Goal: Task Accomplishment & Management: Manage account settings

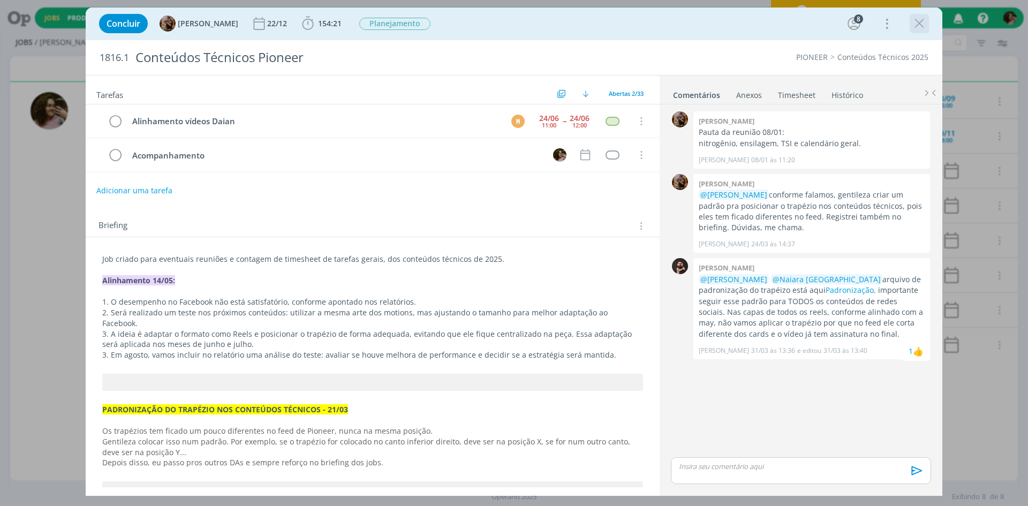
click at [918, 27] on icon "dialog" at bounding box center [919, 24] width 16 height 16
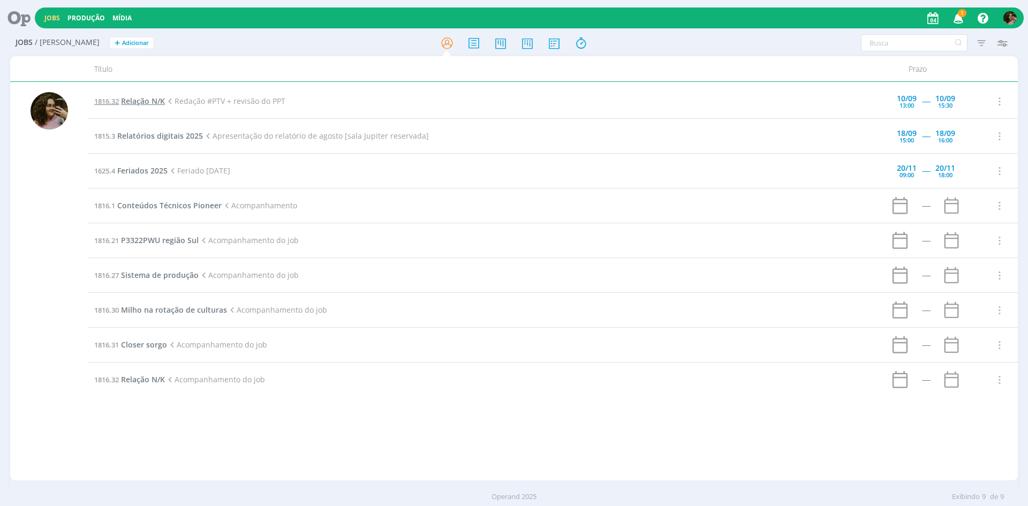
click at [155, 99] on span "Relação N/K" at bounding box center [143, 101] width 44 height 10
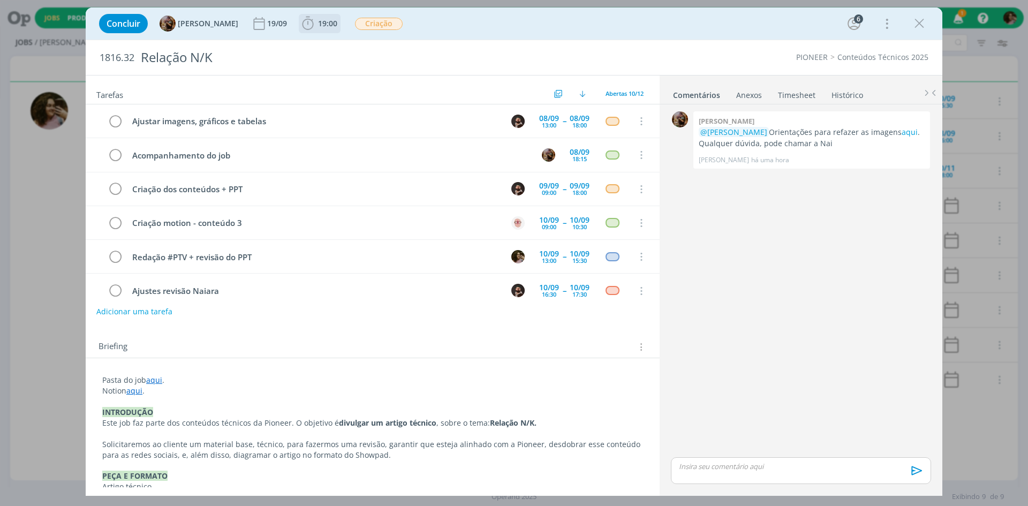
scroll to position [102, 0]
click at [797, 91] on link "Timesheet" at bounding box center [797, 93] width 39 height 16
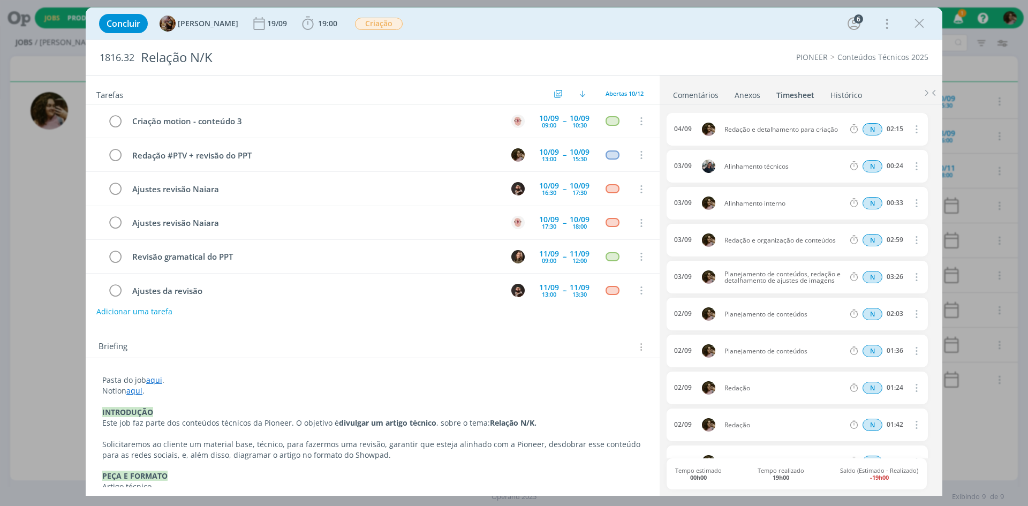
click at [841, 97] on link "Histórico" at bounding box center [846, 93] width 33 height 16
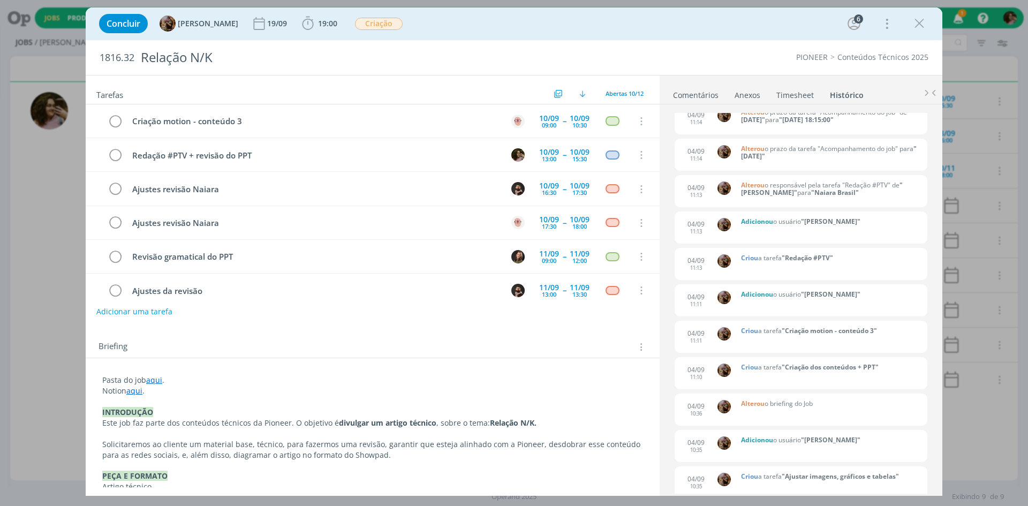
scroll to position [0, 0]
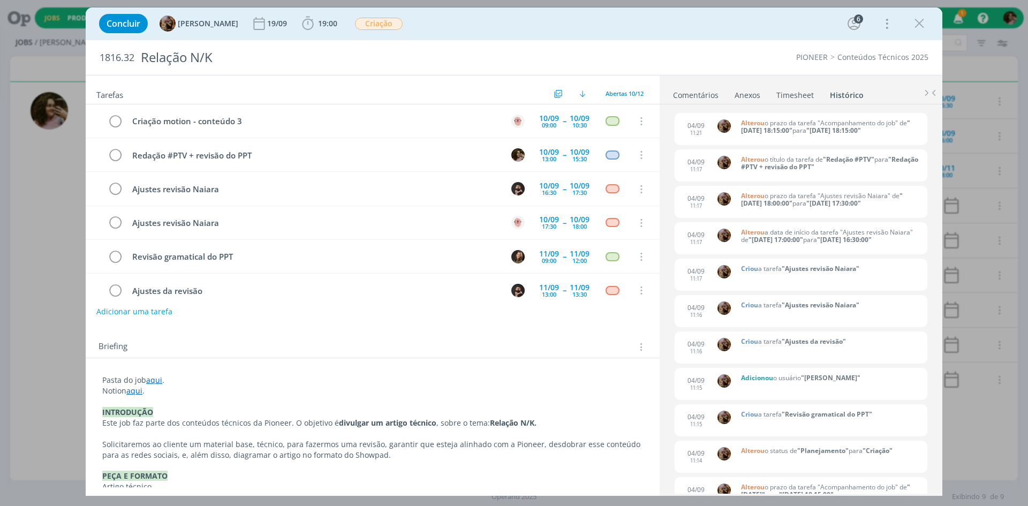
click at [705, 90] on link "Comentários" at bounding box center [696, 93] width 47 height 16
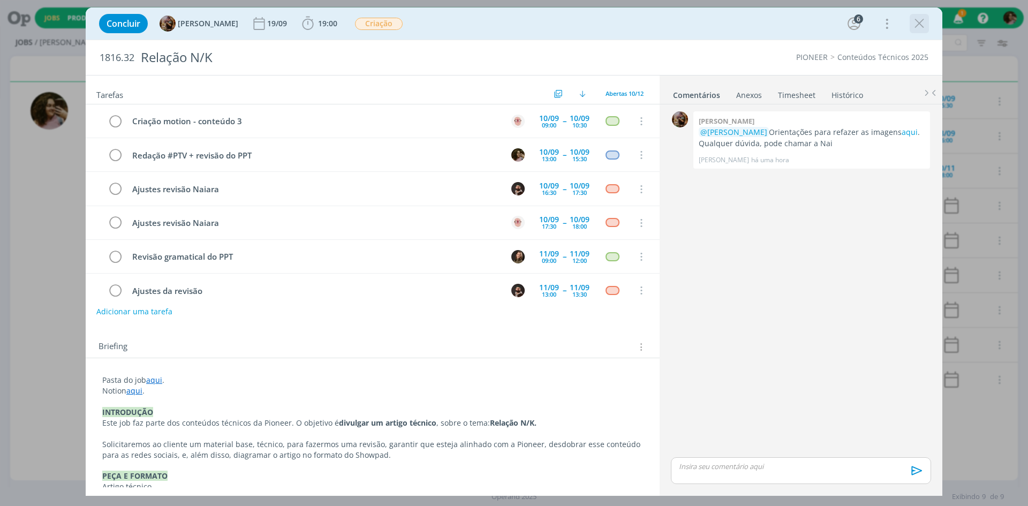
click at [920, 22] on icon "dialog" at bounding box center [919, 24] width 16 height 16
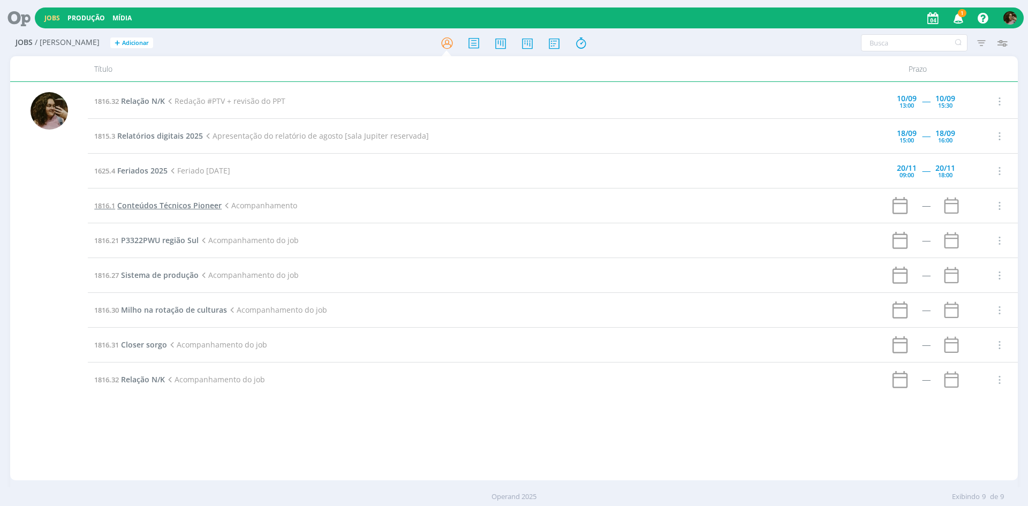
click at [180, 206] on span "Conteúdos Técnicos Pioneer" at bounding box center [169, 205] width 104 height 10
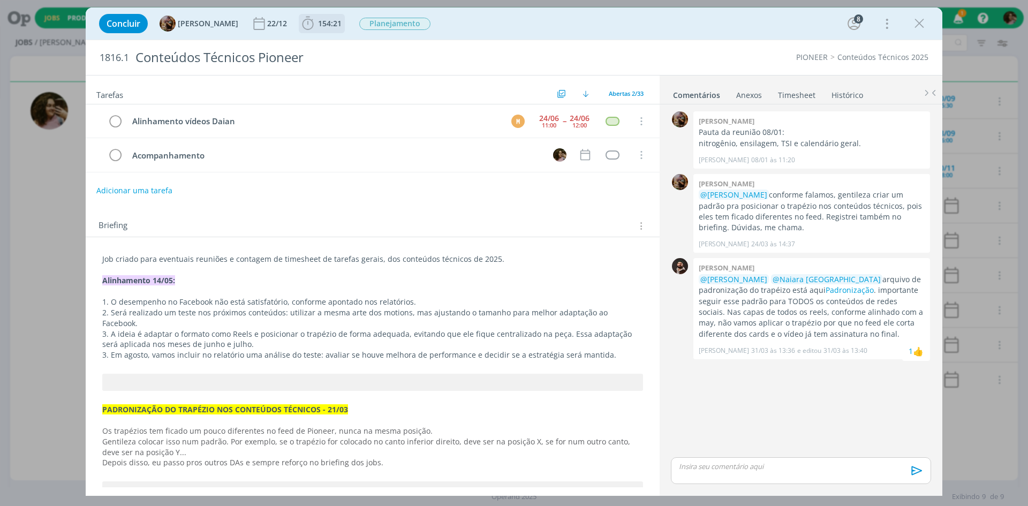
click at [340, 18] on span "154:21" at bounding box center [330, 23] width 24 height 10
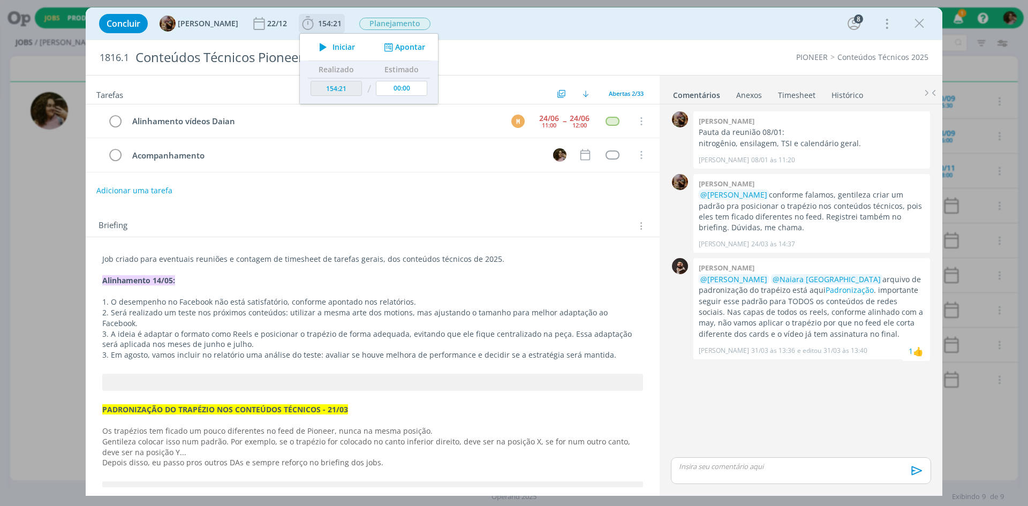
click at [395, 45] on icon "dialog" at bounding box center [388, 47] width 13 height 10
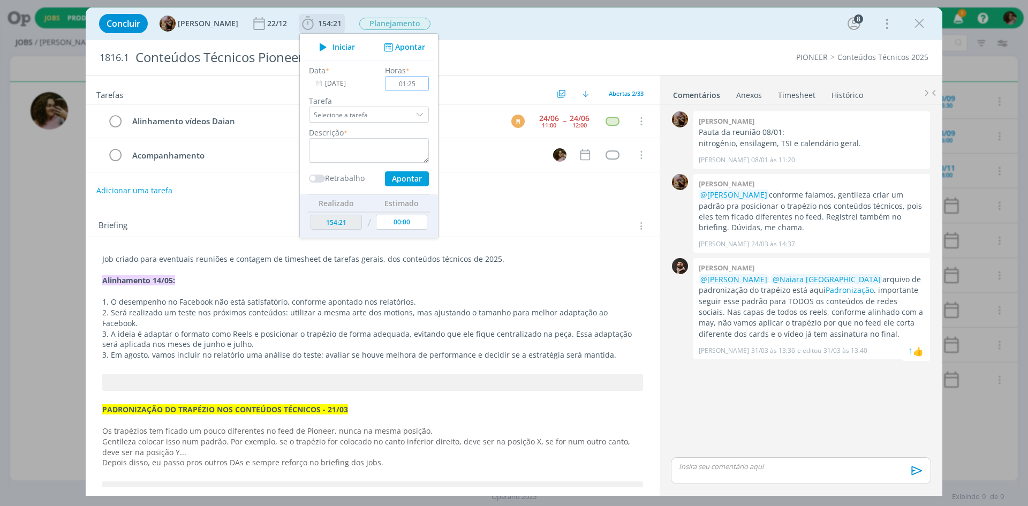
type input "01:25"
click at [385, 159] on textarea "dialog" at bounding box center [369, 150] width 120 height 25
type textarea "Organização do calendário de publicações"
click at [417, 168] on div "Data * 04/09/2025 Horas * 01:25 Tarefa Selecione a tarefa Descrição * Organizaç…" at bounding box center [369, 126] width 131 height 122
click at [418, 177] on button "Apontar" at bounding box center [407, 178] width 44 height 15
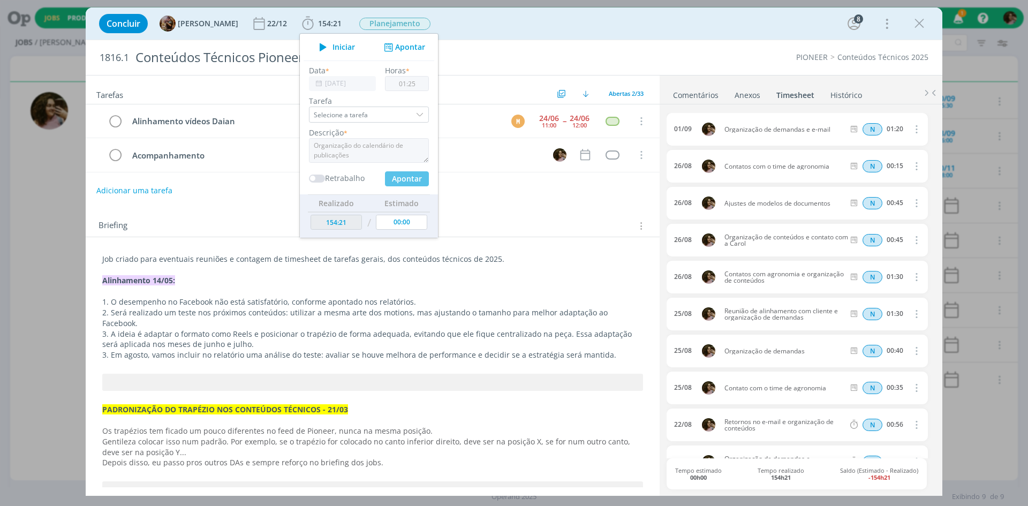
type input "155:46"
type input "00:00"
click at [629, 38] on div "Concluir Amanda Rodrigues 22/12 155:46 Iniciar Apontar Data * 04/09/2025 Horas …" at bounding box center [514, 23] width 857 height 32
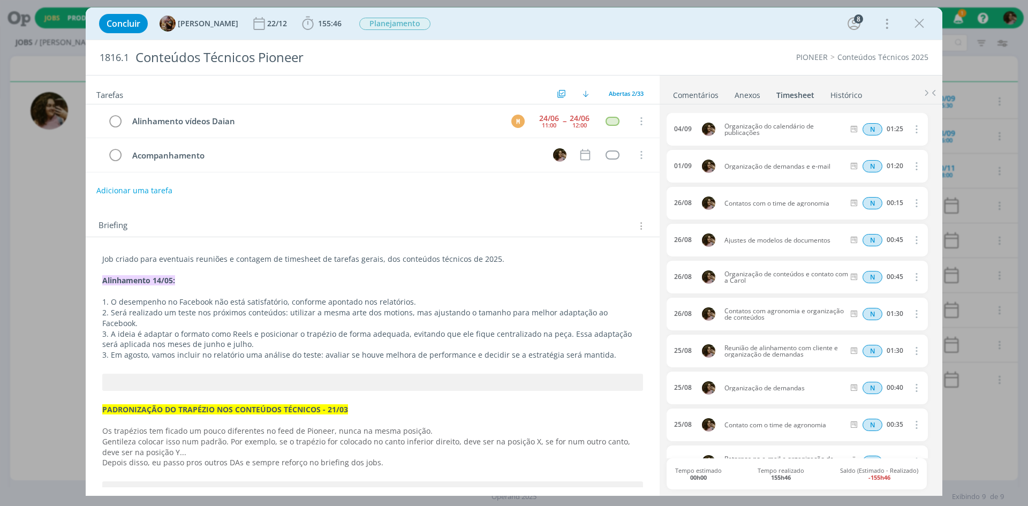
drag, startPoint x: 922, startPoint y: 25, endPoint x: 950, endPoint y: 16, distance: 29.3
click at [922, 25] on icon "dialog" at bounding box center [919, 24] width 16 height 16
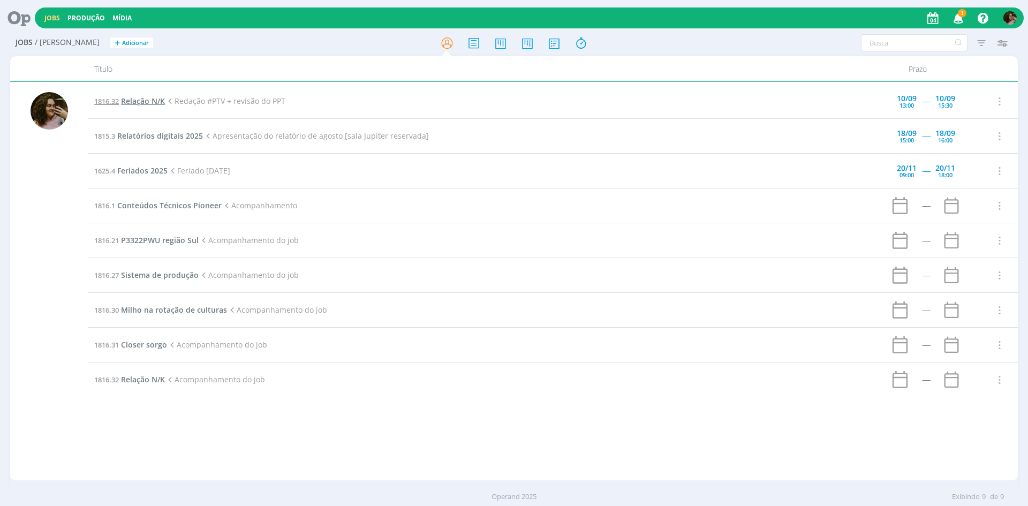
click at [146, 104] on span "Relação N/K" at bounding box center [143, 101] width 44 height 10
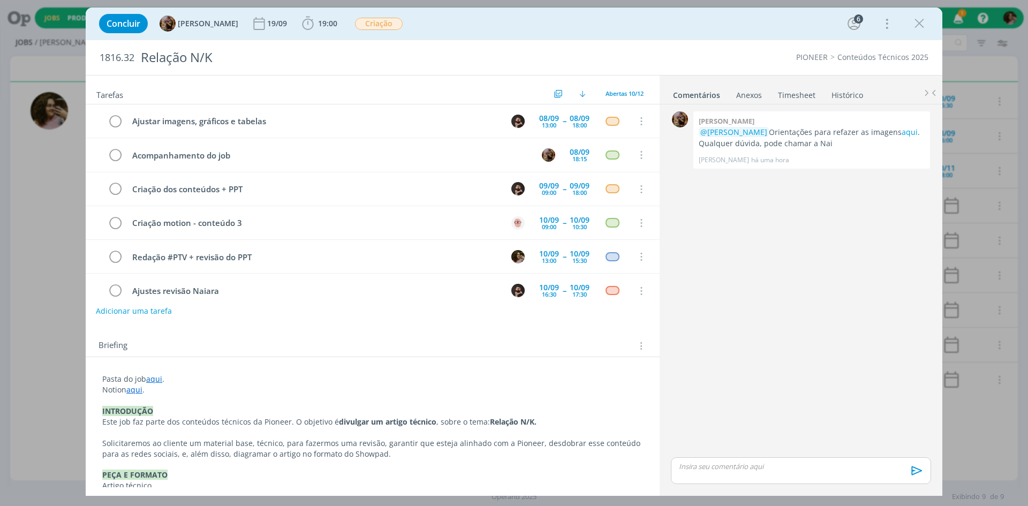
click at [152, 308] on button "Adicionar uma tarefa" at bounding box center [134, 311] width 76 height 18
click at [195, 307] on input "dialog" at bounding box center [301, 310] width 395 height 15
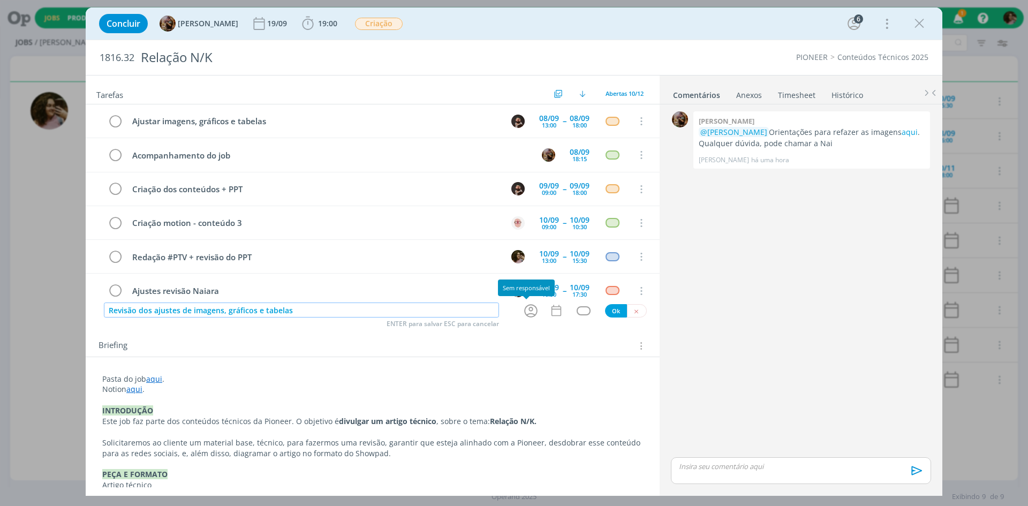
click at [530, 312] on icon "dialog" at bounding box center [531, 311] width 17 height 17
type input "Revisão dos ajustes de imagens, gráficos e tabelas"
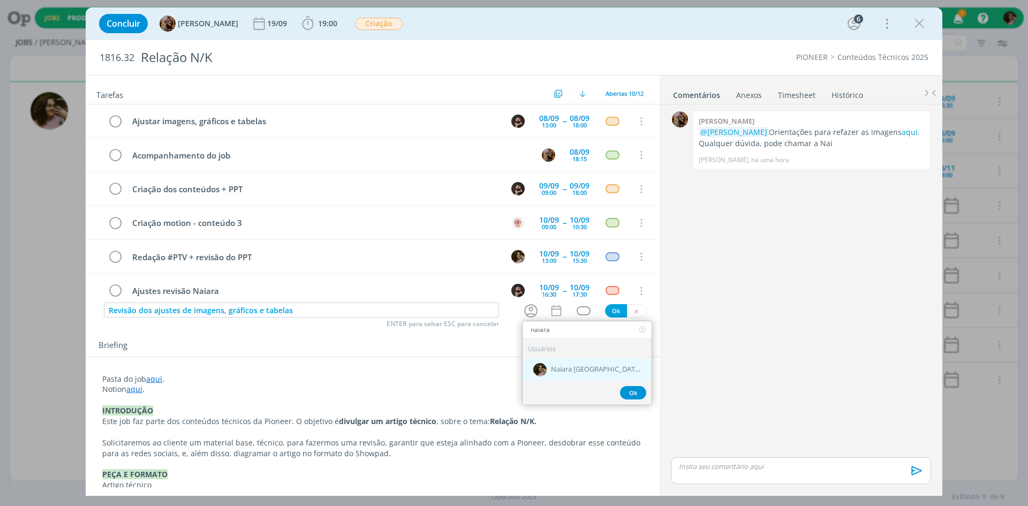
type input "naiara"
click at [555, 369] on span "Naiara [GEOGRAPHIC_DATA]" at bounding box center [596, 369] width 90 height 9
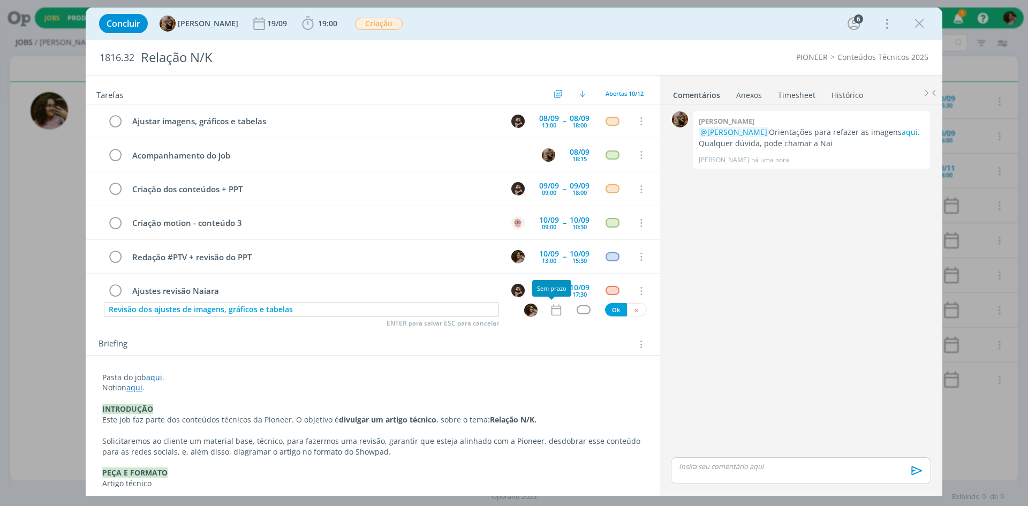
click at [553, 311] on icon "dialog" at bounding box center [556, 310] width 14 height 14
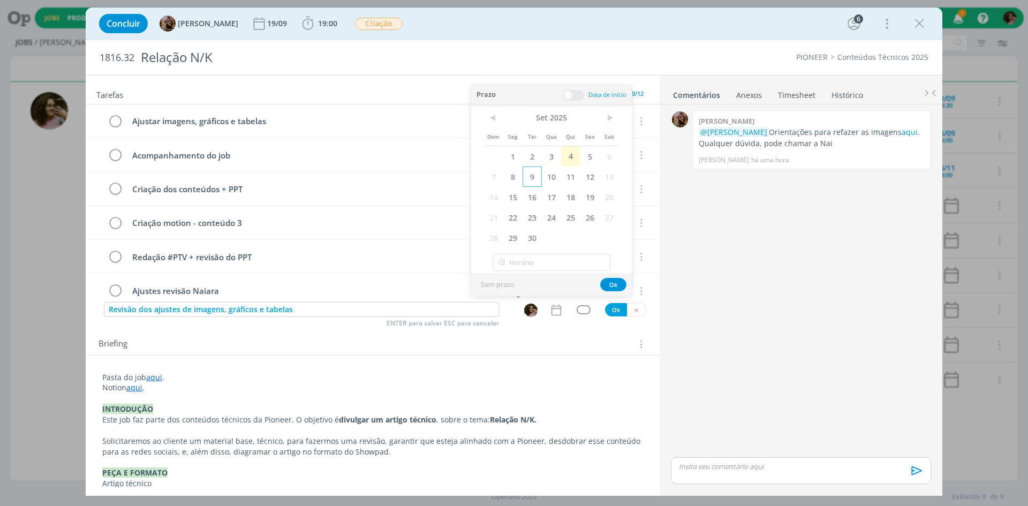
click at [537, 182] on span "9" at bounding box center [532, 177] width 19 height 20
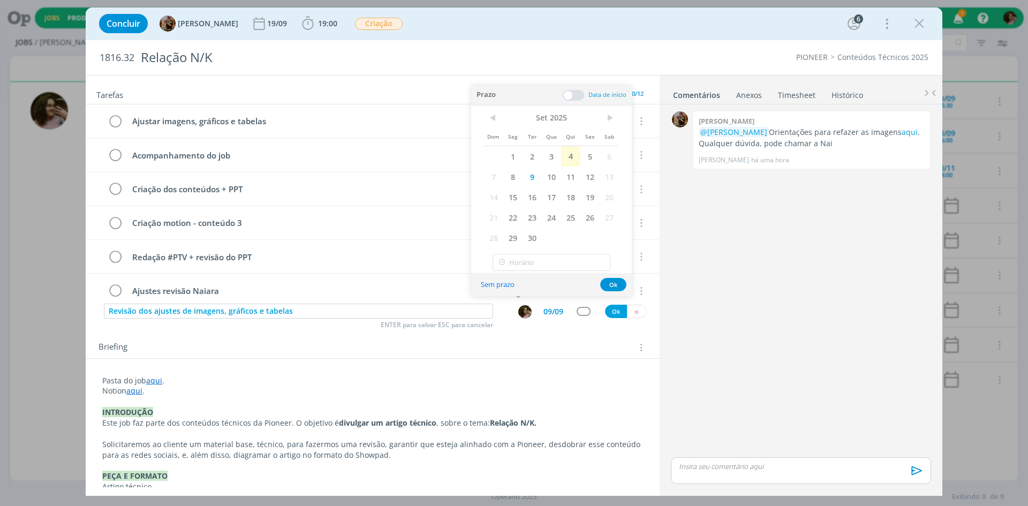
click at [580, 99] on span at bounding box center [573, 95] width 21 height 11
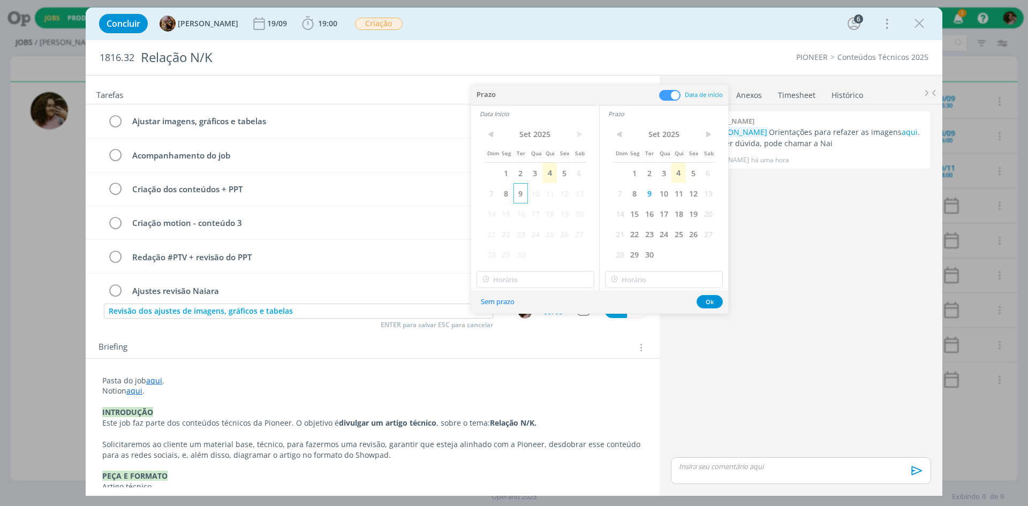
click at [518, 195] on span "9" at bounding box center [521, 193] width 14 height 20
click at [539, 289] on div "< Set 2025 > Dom Seg Ter Qua Qui Sex Sab 1 2 3 4 5 6 7 8 9 10 11 12 13 14 15 16…" at bounding box center [535, 206] width 128 height 168
click at [537, 284] on input "12:00" at bounding box center [536, 279] width 118 height 17
click at [508, 344] on div "08:00" at bounding box center [537, 345] width 120 height 19
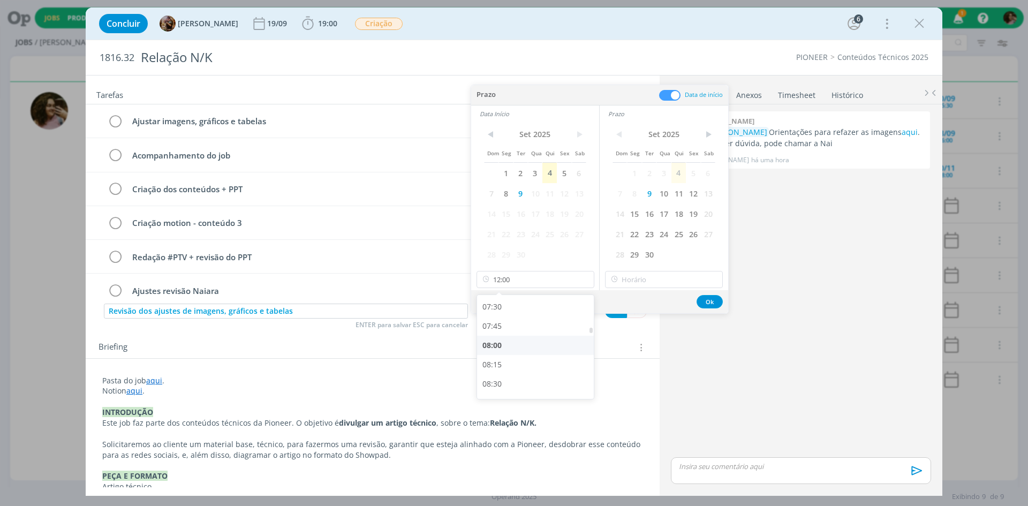
type input "08:00"
click at [656, 279] on input "12:00" at bounding box center [664, 279] width 118 height 17
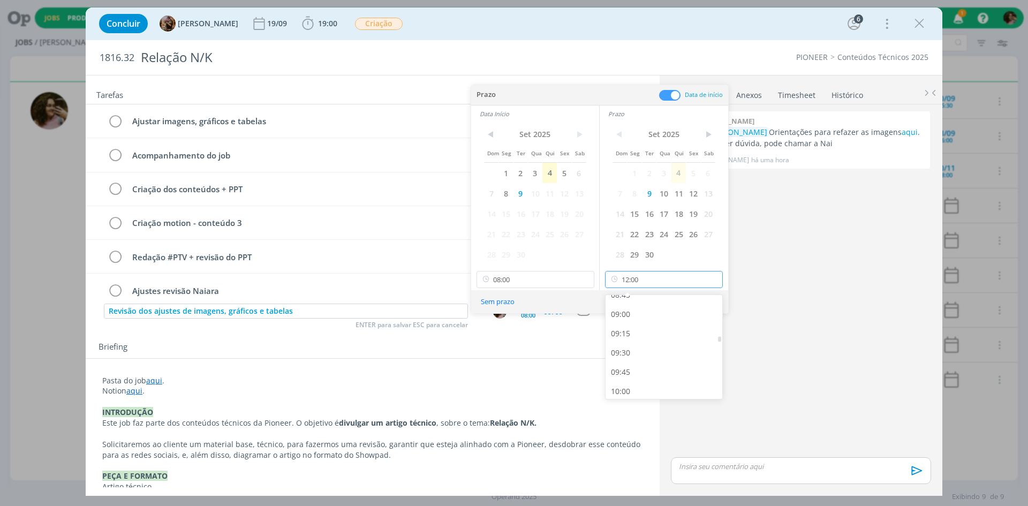
scroll to position [683, 0]
click at [633, 315] on div "09:00" at bounding box center [666, 315] width 120 height 19
type input "09:00"
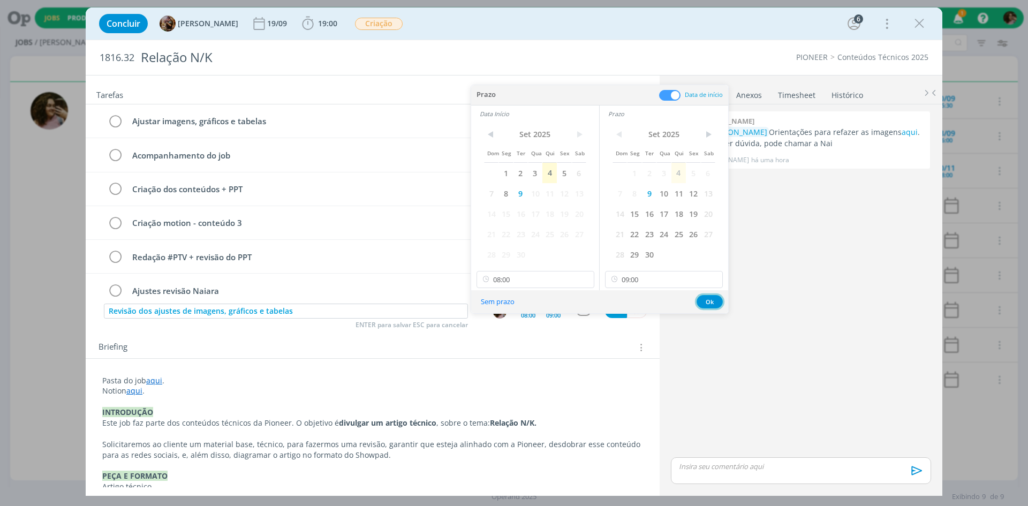
click at [704, 298] on button "Ok" at bounding box center [710, 301] width 26 height 13
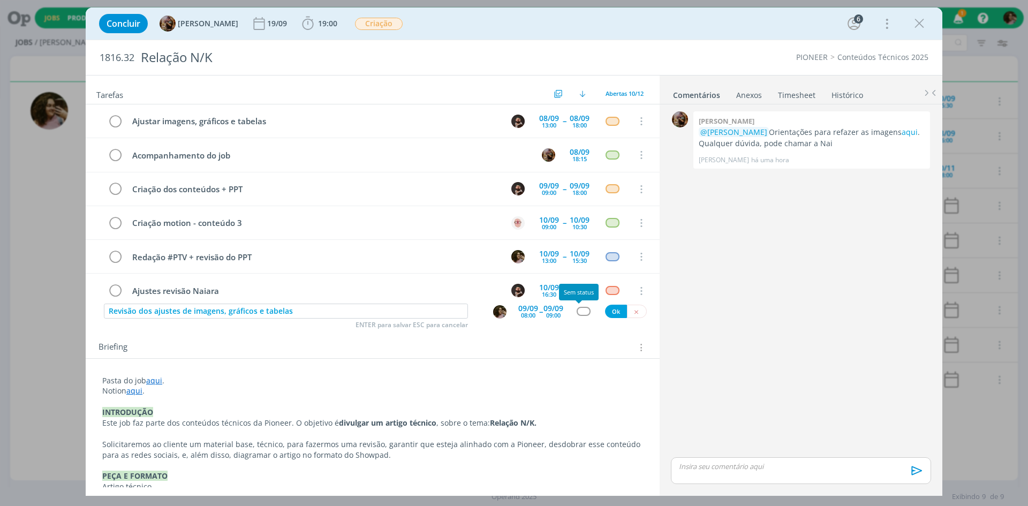
click at [577, 313] on div "dialog" at bounding box center [583, 311] width 13 height 9
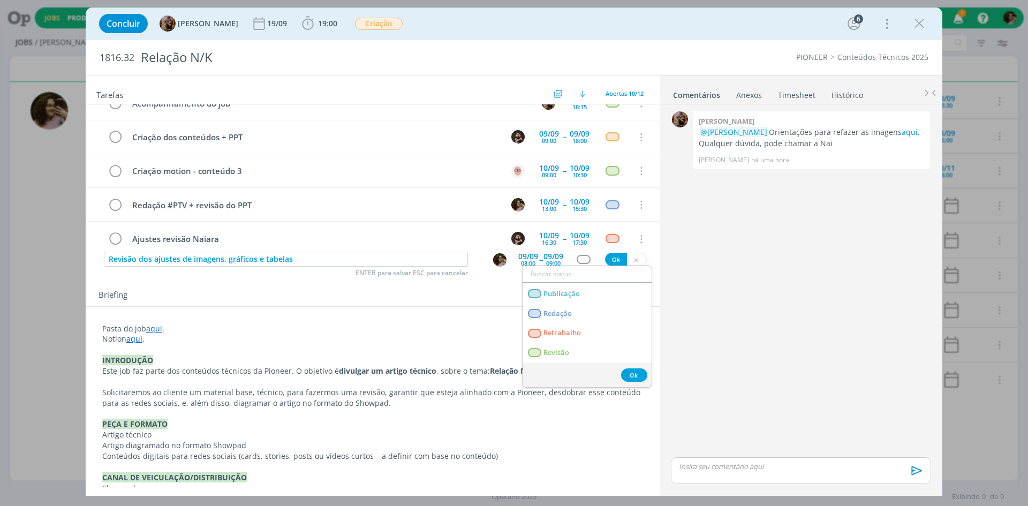
scroll to position [54, 0]
click at [581, 358] on link "Revisão" at bounding box center [587, 352] width 129 height 20
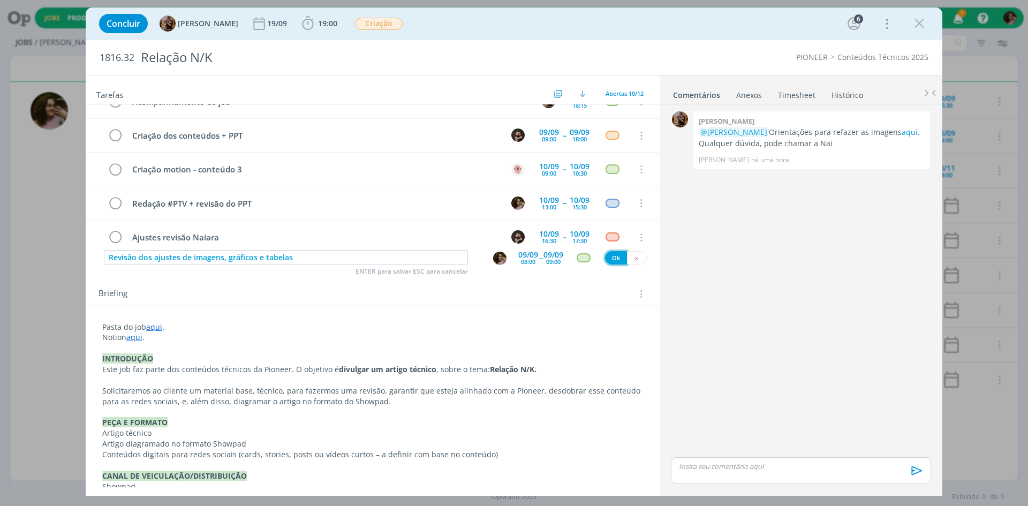
click at [616, 256] on button "Ok" at bounding box center [616, 257] width 22 height 13
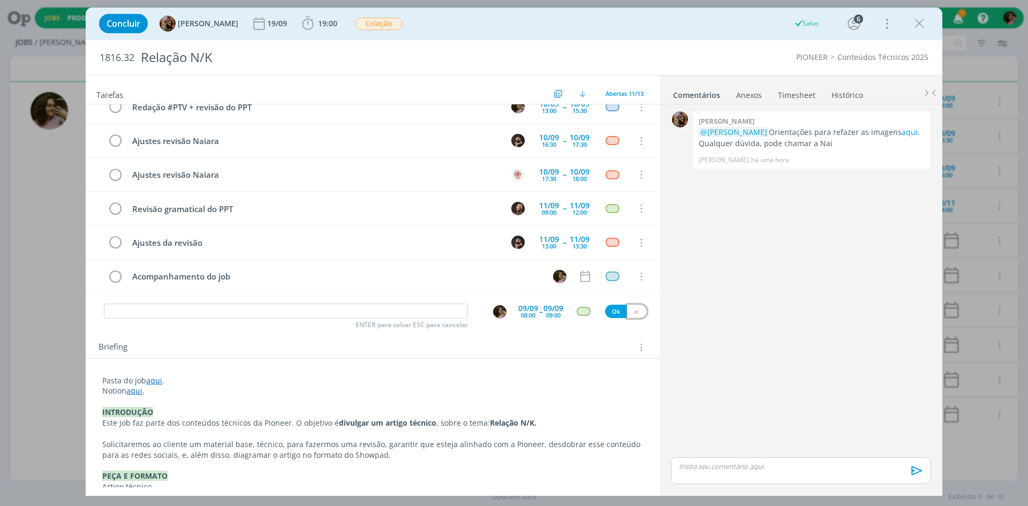
click at [638, 313] on button "dialog" at bounding box center [637, 311] width 20 height 13
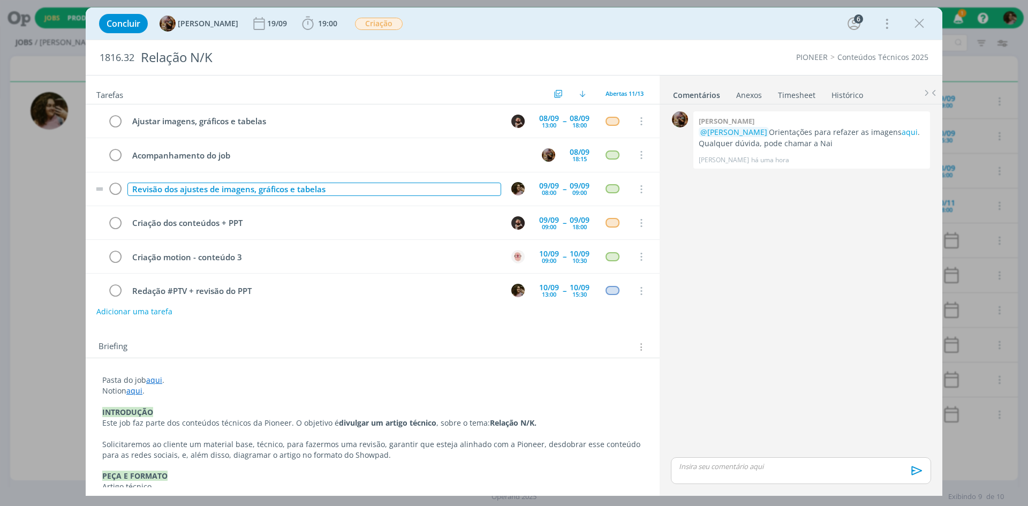
drag, startPoint x: 335, startPoint y: 189, endPoint x: 329, endPoint y: 188, distance: 6.5
click at [329, 188] on div "Revisão dos ajustes de imagens, gráficos e tabelas" at bounding box center [314, 189] width 374 height 13
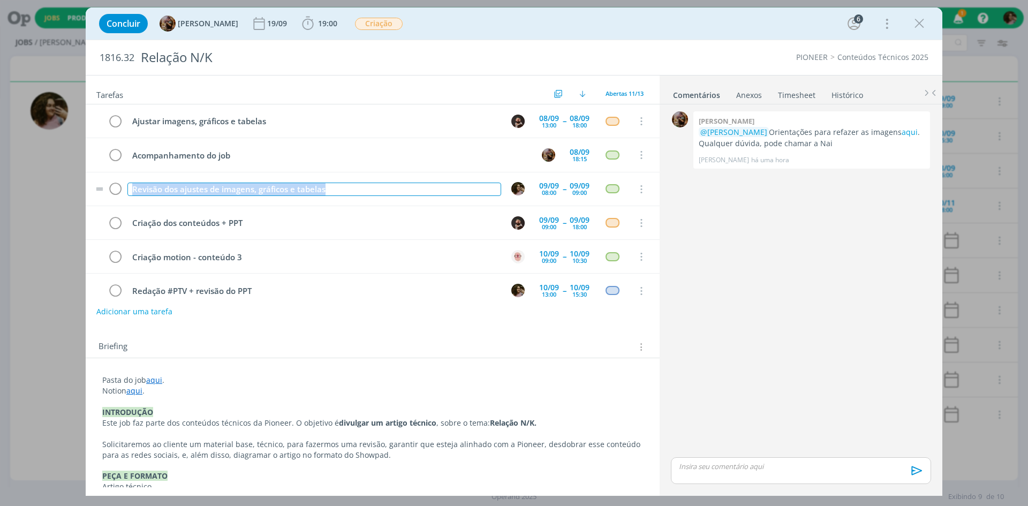
copy div "Revisão dos ajustes de imagens, gráficos e tabelas"
click at [344, 185] on div "Revisão dos ajustes de imagens, gráficos e tabelas" at bounding box center [314, 189] width 374 height 13
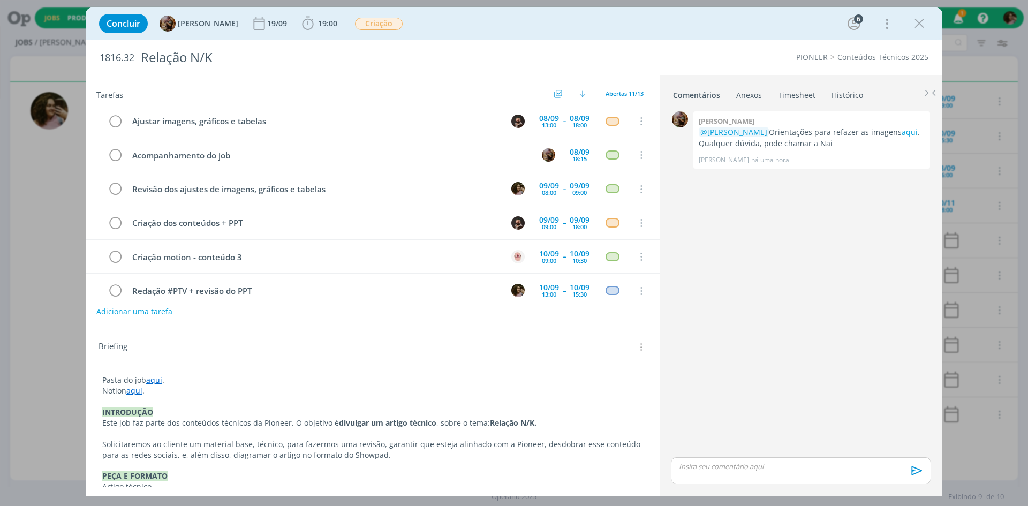
click at [474, 19] on div "Concluir Amanda Rodrigues 19/09 19:00 Iniciar Apontar Data * 04/09/2025 Horas *…" at bounding box center [514, 24] width 841 height 26
click at [925, 33] on div "dialog" at bounding box center [919, 23] width 19 height 19
click at [924, 26] on icon "dialog" at bounding box center [919, 24] width 16 height 16
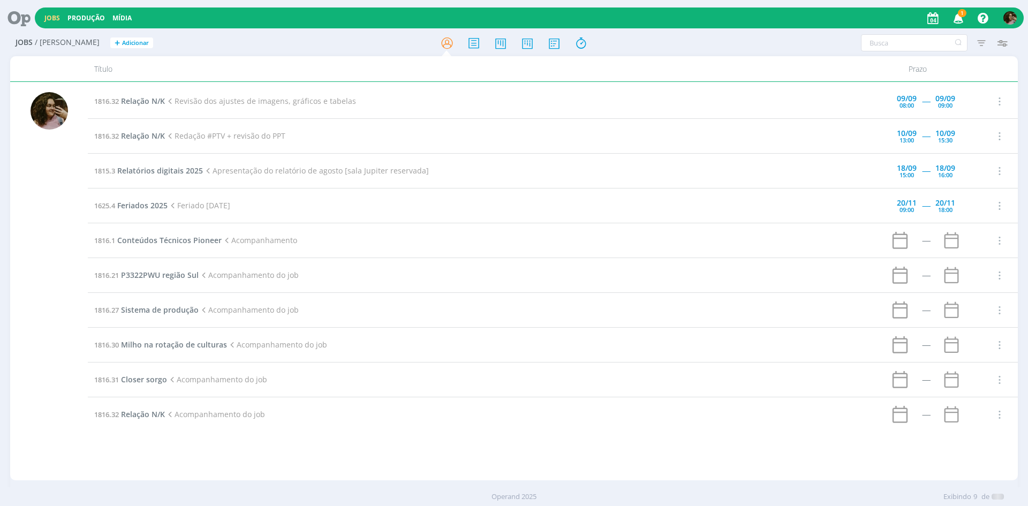
click at [958, 17] on div at bounding box center [514, 253] width 1028 height 506
click at [960, 19] on icon "button" at bounding box center [959, 18] width 19 height 18
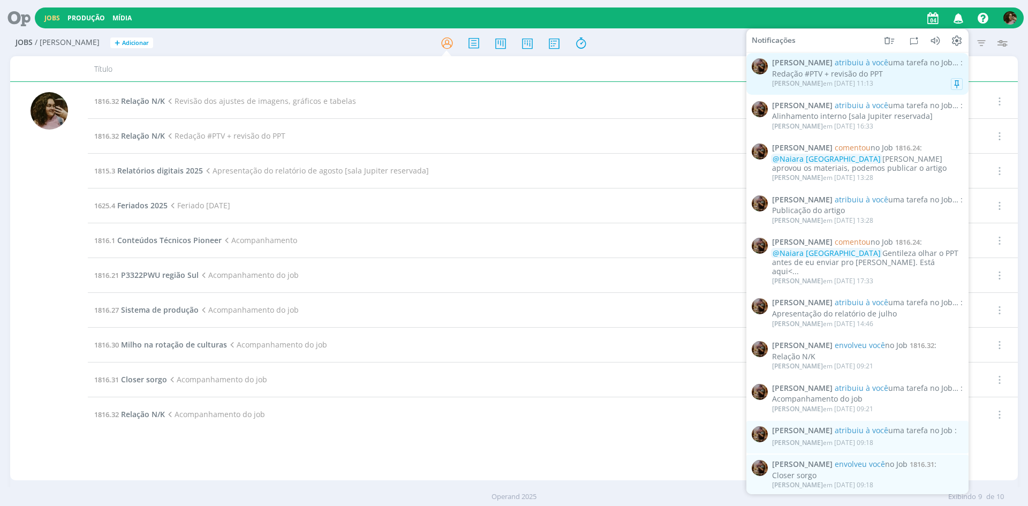
click at [902, 74] on div "Redação #PTV + revisão do PPT" at bounding box center [867, 74] width 191 height 9
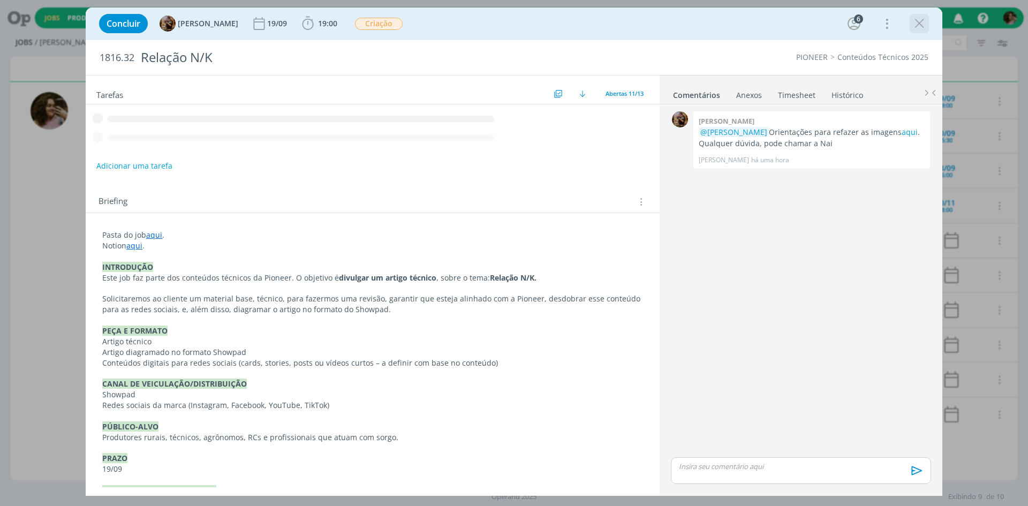
drag, startPoint x: 920, startPoint y: 26, endPoint x: 964, endPoint y: 22, distance: 44.6
click at [920, 27] on icon "dialog" at bounding box center [919, 24] width 16 height 16
